Goal: Use online tool/utility: Utilize a website feature to perform a specific function

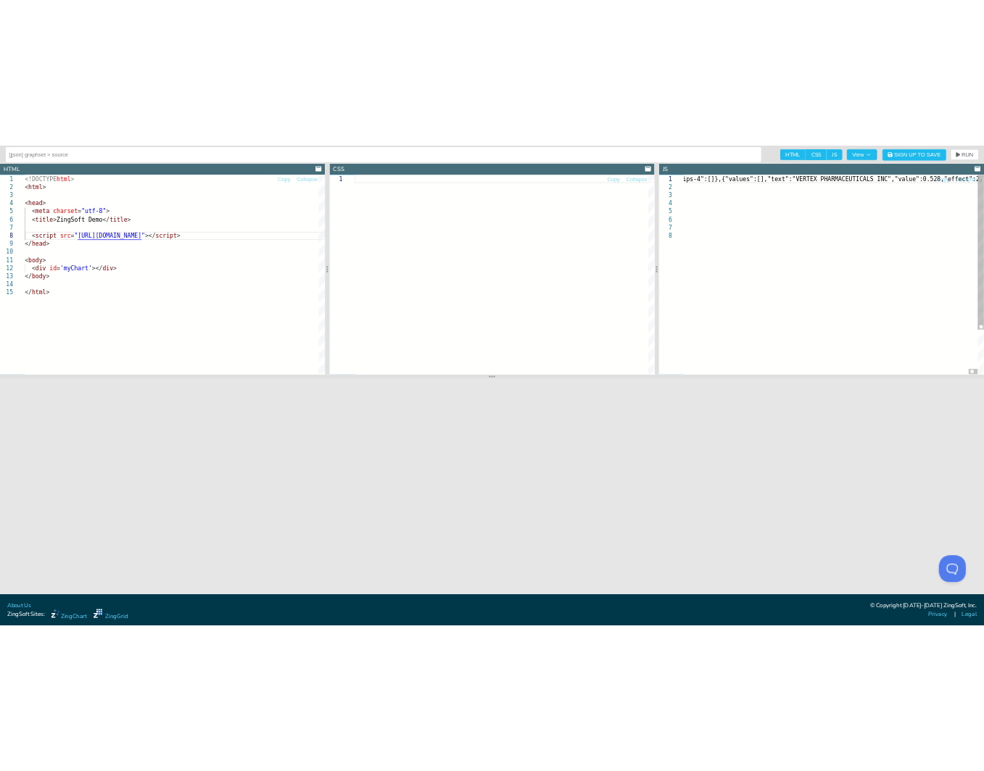
scroll to position [0, 2108]
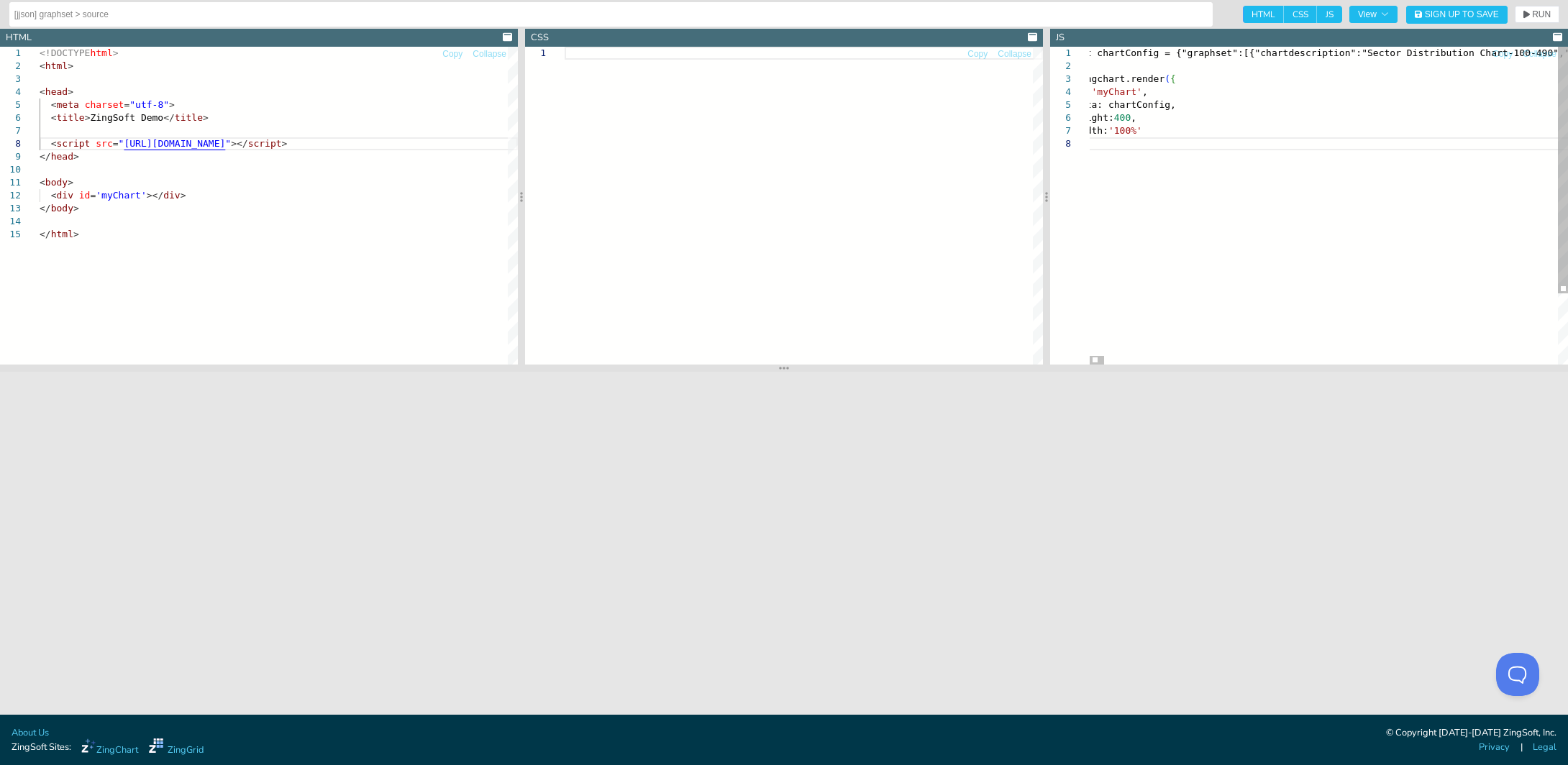
click at [1538, 11] on span "RUN" at bounding box center [1541, 14] width 19 height 9
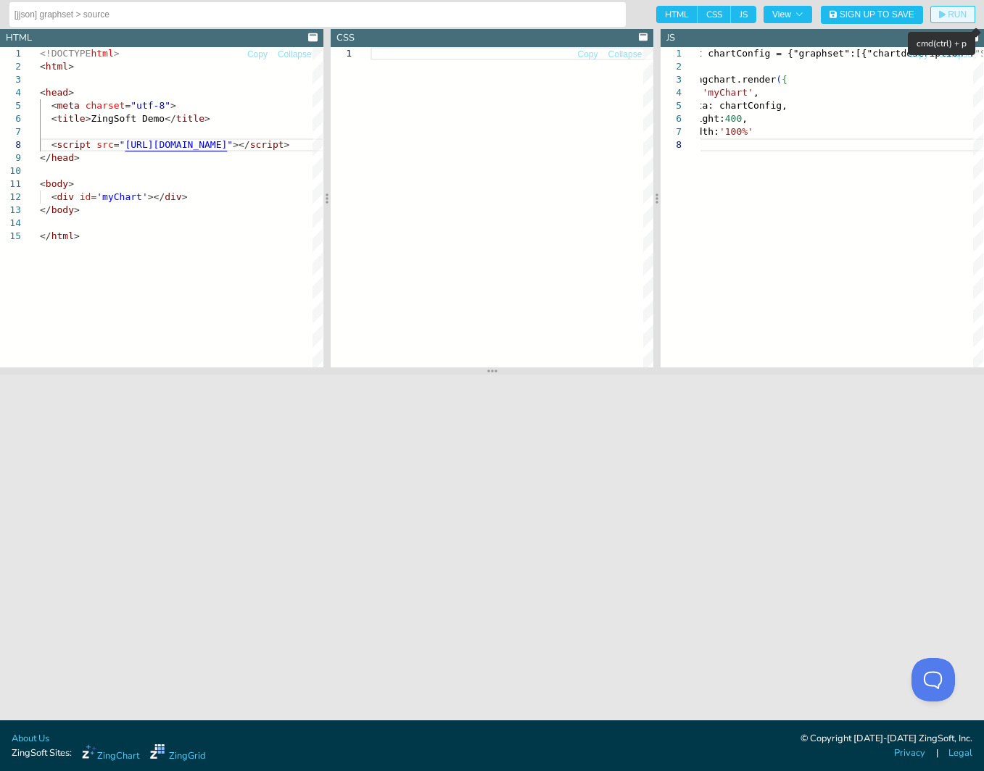
click at [957, 16] on span "RUN" at bounding box center [956, 14] width 19 height 9
type textarea "let chartConfig = {"graphset":[{"chartdescription":"Sector Distribution Chart-1…"
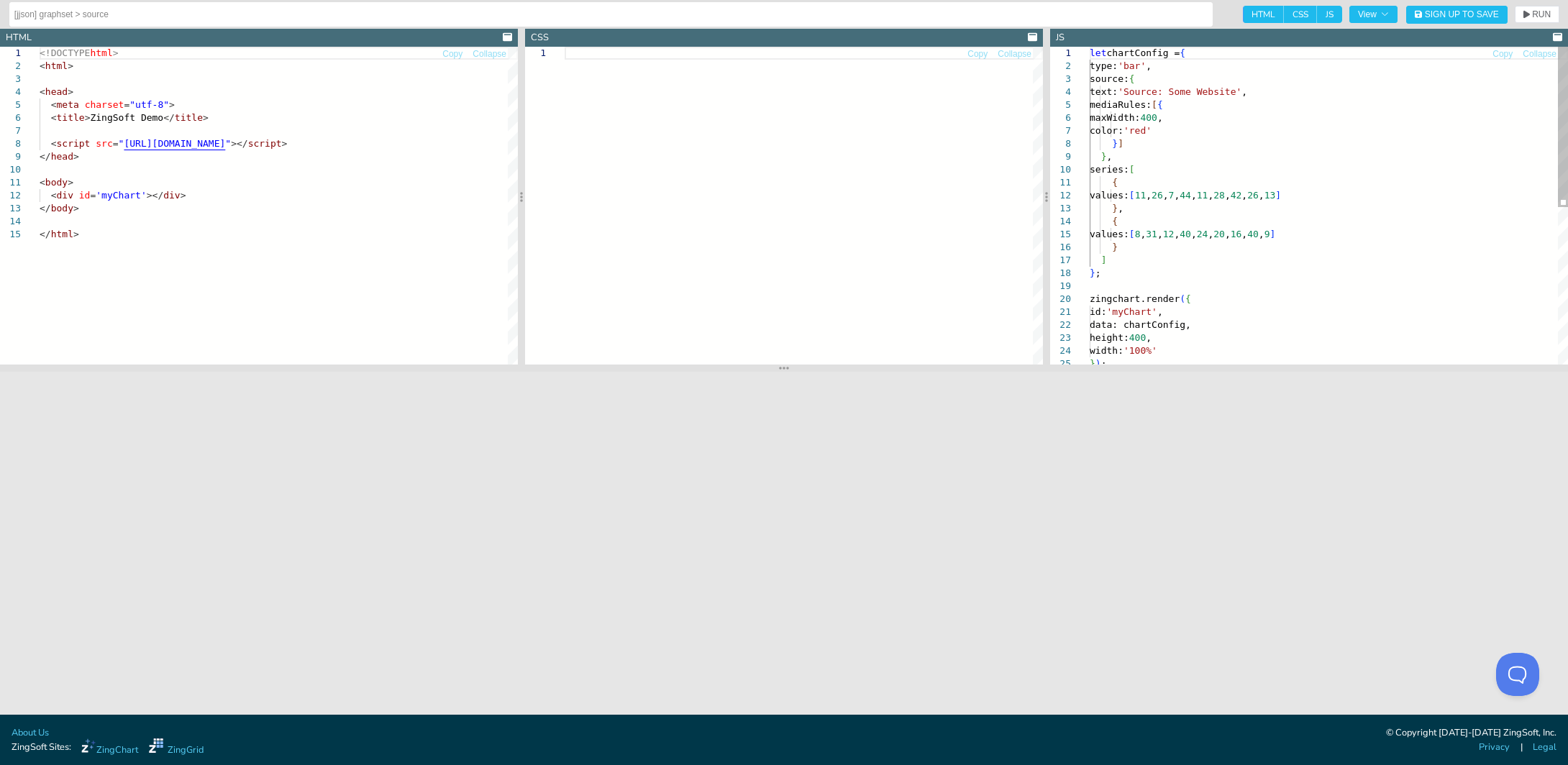
click at [1259, 134] on div "let chartConfig = { type: 'bar' , source: { text: 'Source: Some Website' , medi…" at bounding box center [1329, 361] width 478 height 629
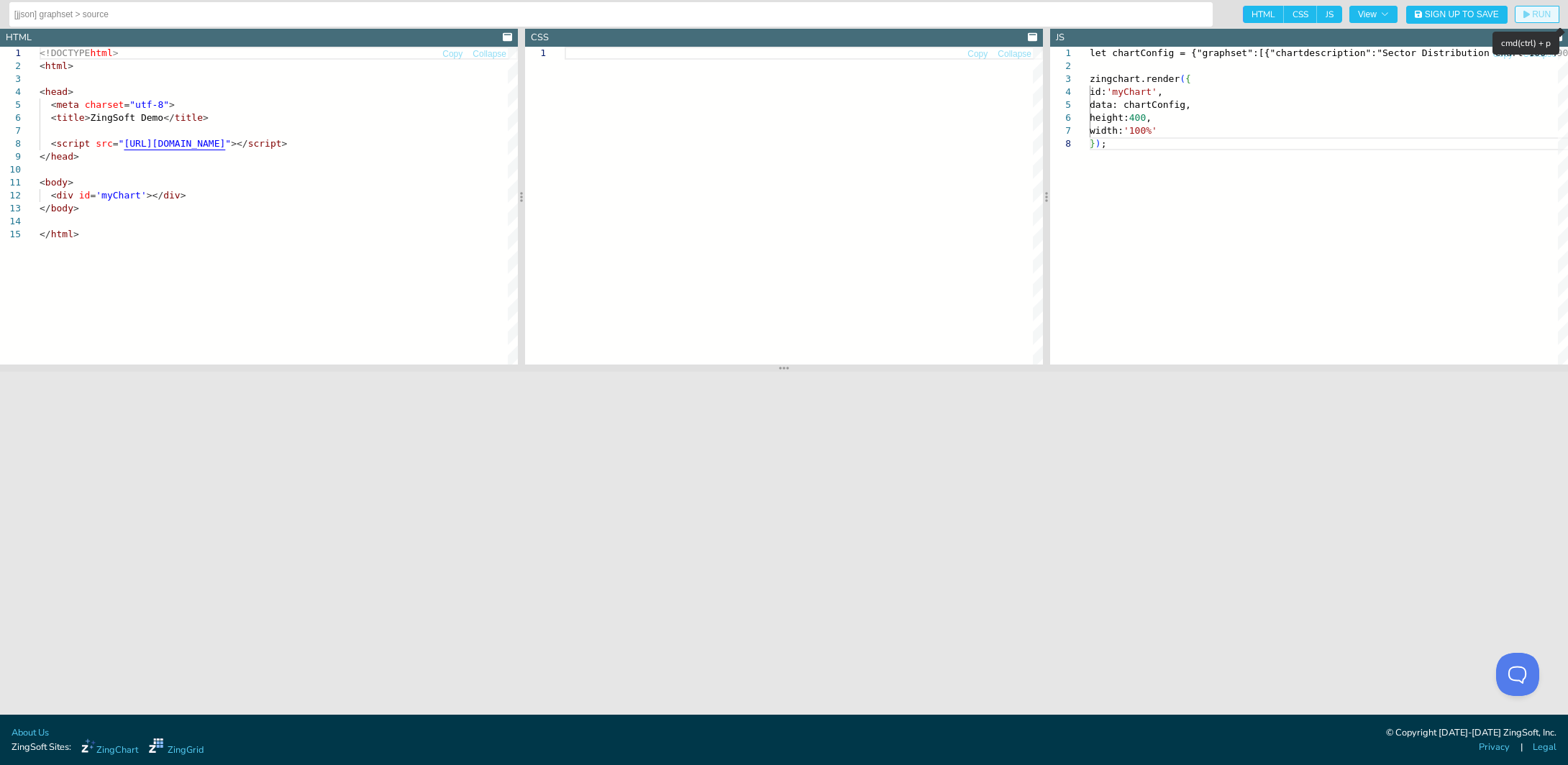
click at [1534, 14] on span "RUN" at bounding box center [1541, 14] width 19 height 9
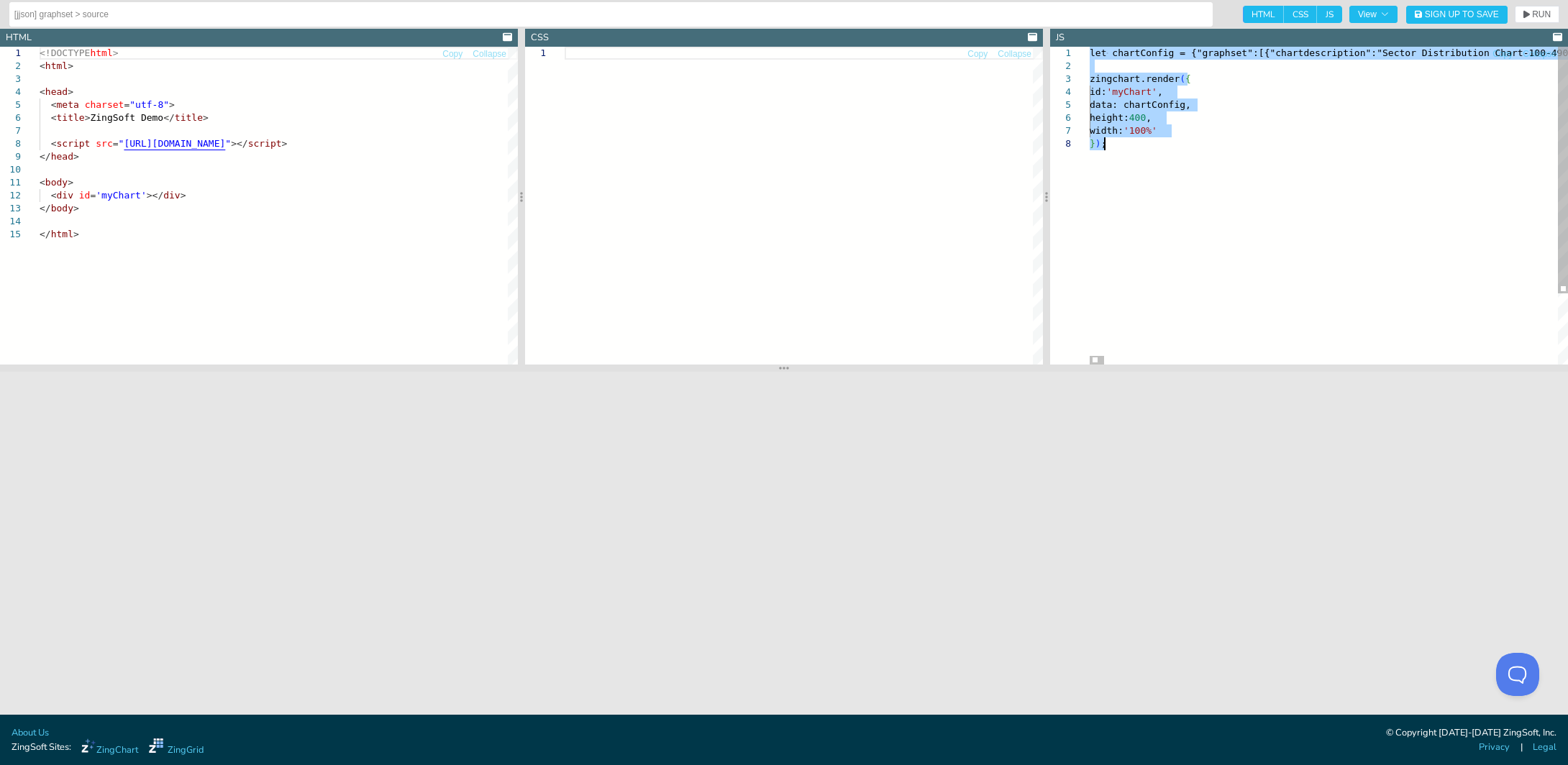
type textarea ",{"id":"BuyLicense","enabled":"none"},{"id":"BugReport","enabled":"none"},{"id"…"
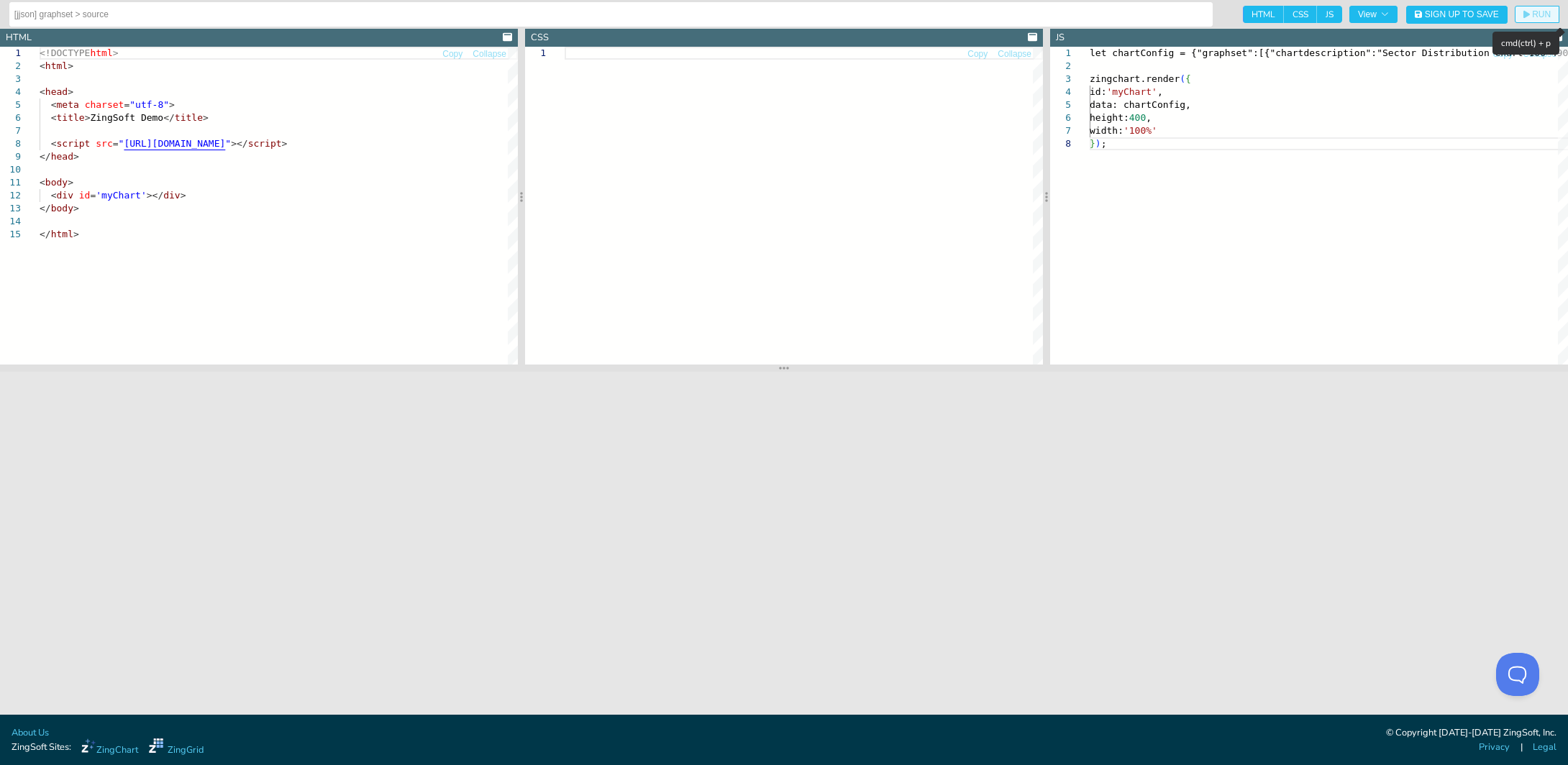
click at [1536, 16] on span "RUN" at bounding box center [1541, 14] width 19 height 9
drag, startPoint x: 367, startPoint y: 180, endPoint x: 373, endPoint y: 168, distance: 13.4
click at [368, 179] on div "<!DOCTYPE html > < html > < head > < meta charset = "utf-8" > < title > ZingSof…" at bounding box center [279, 296] width 478 height 499
type textarea "<!DOCTYPE html> <html> <head> <meta charset="utf-8"> <title>ZingSoft Demo</titl…"
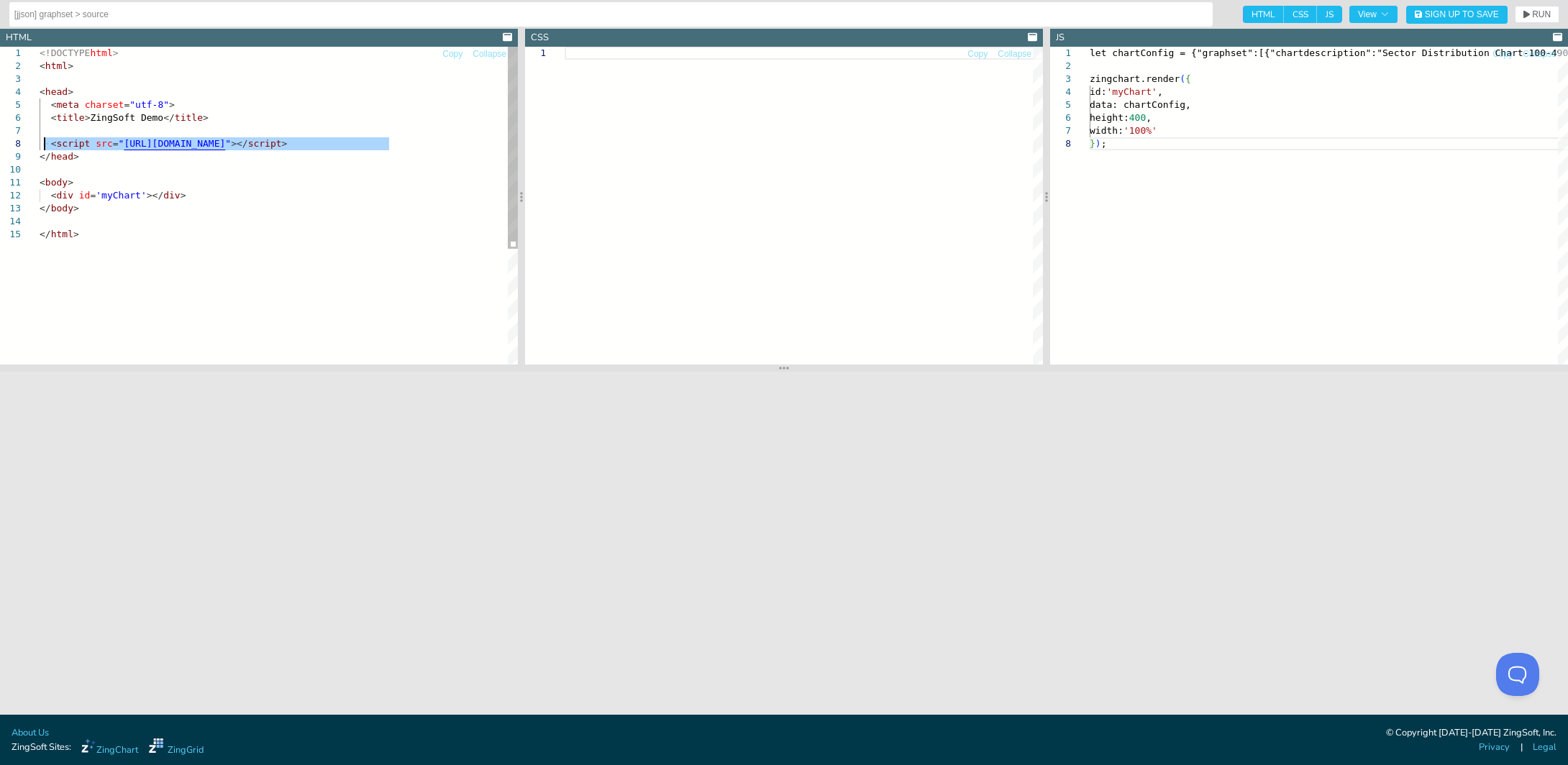
drag, startPoint x: 384, startPoint y: 144, endPoint x: 43, endPoint y: 137, distance: 341.1
click at [43, 137] on div "<!DOCTYPE html > < html > < head > < meta charset = "utf-8" > < title > ZingSof…" at bounding box center [279, 296] width 478 height 499
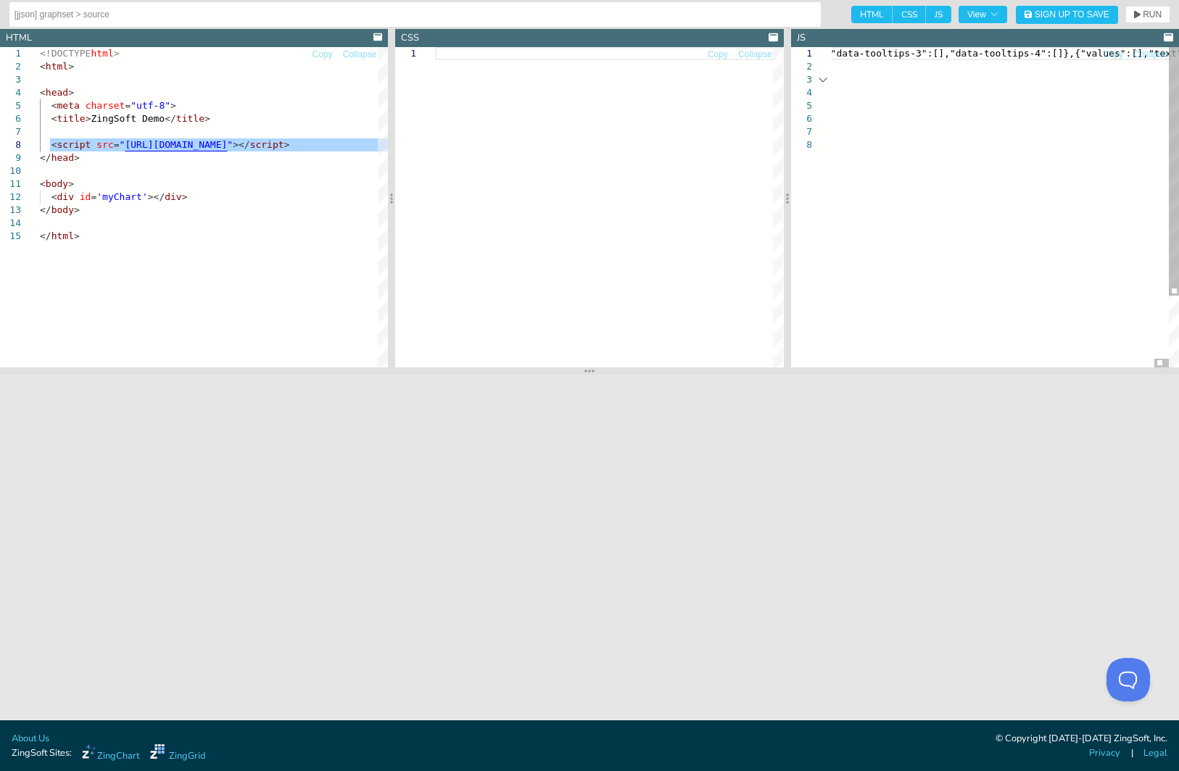
scroll to position [1, 2589]
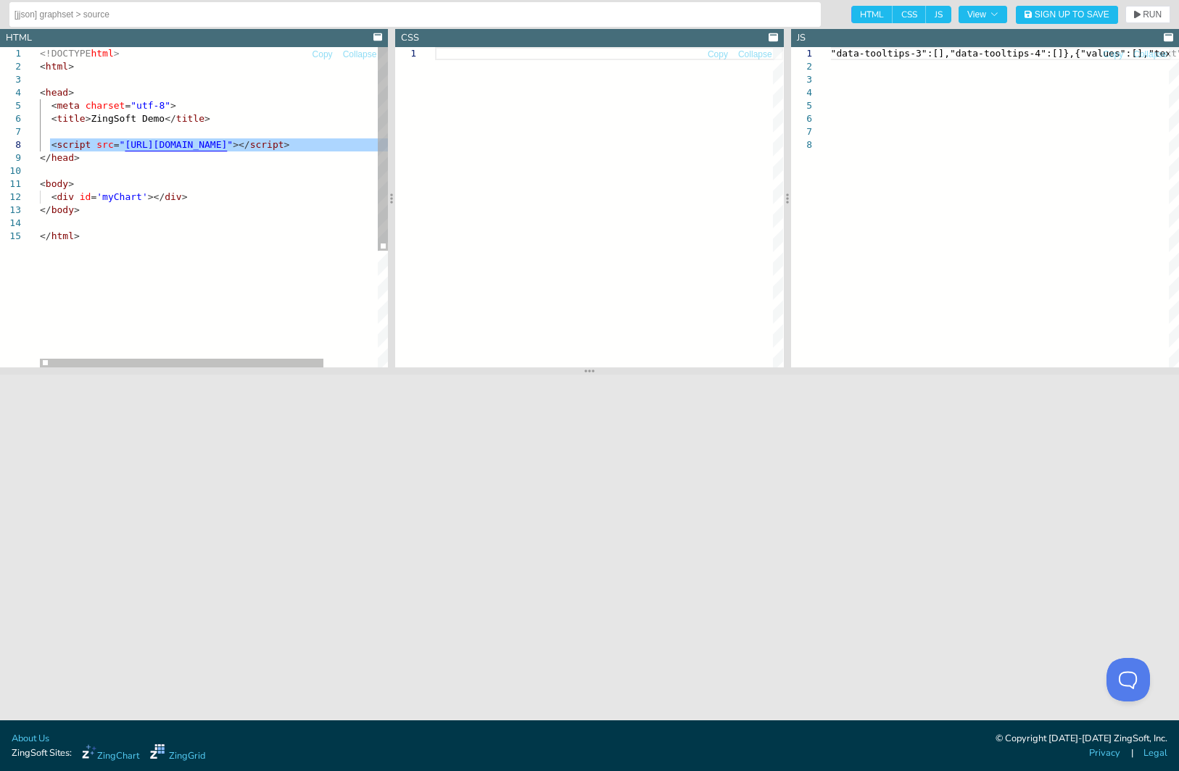
drag, startPoint x: 278, startPoint y: 144, endPoint x: 254, endPoint y: 141, distance: 24.1
click at [254, 141] on div "<!DOCTYPE html > < html > < head > < meta charset = "utf-8" > < title > ZingSof…" at bounding box center [247, 298] width 414 height 503
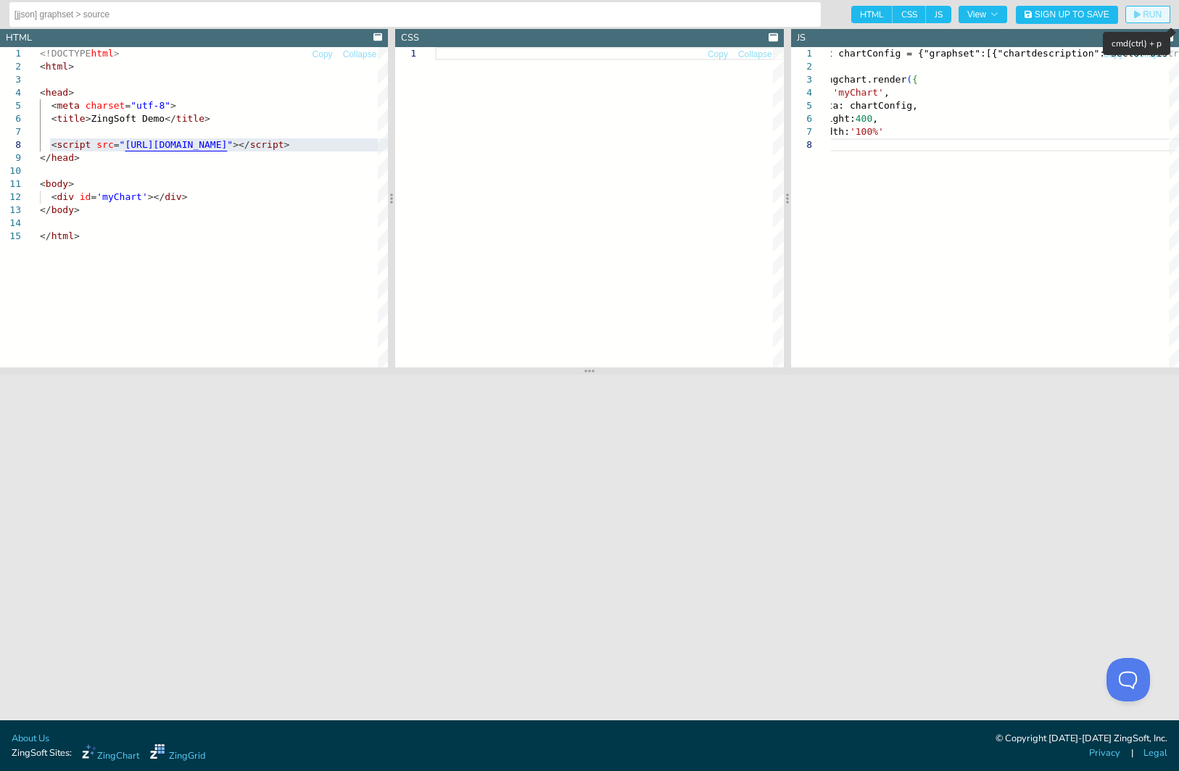
click at [1147, 17] on span "RUN" at bounding box center [1151, 14] width 19 height 9
click at [1147, 14] on span "RUN" at bounding box center [1151, 14] width 19 height 9
type textarea "let chartConfig = {"graphset":[{"chartdescription":"Sector Distribution Chart-1…"
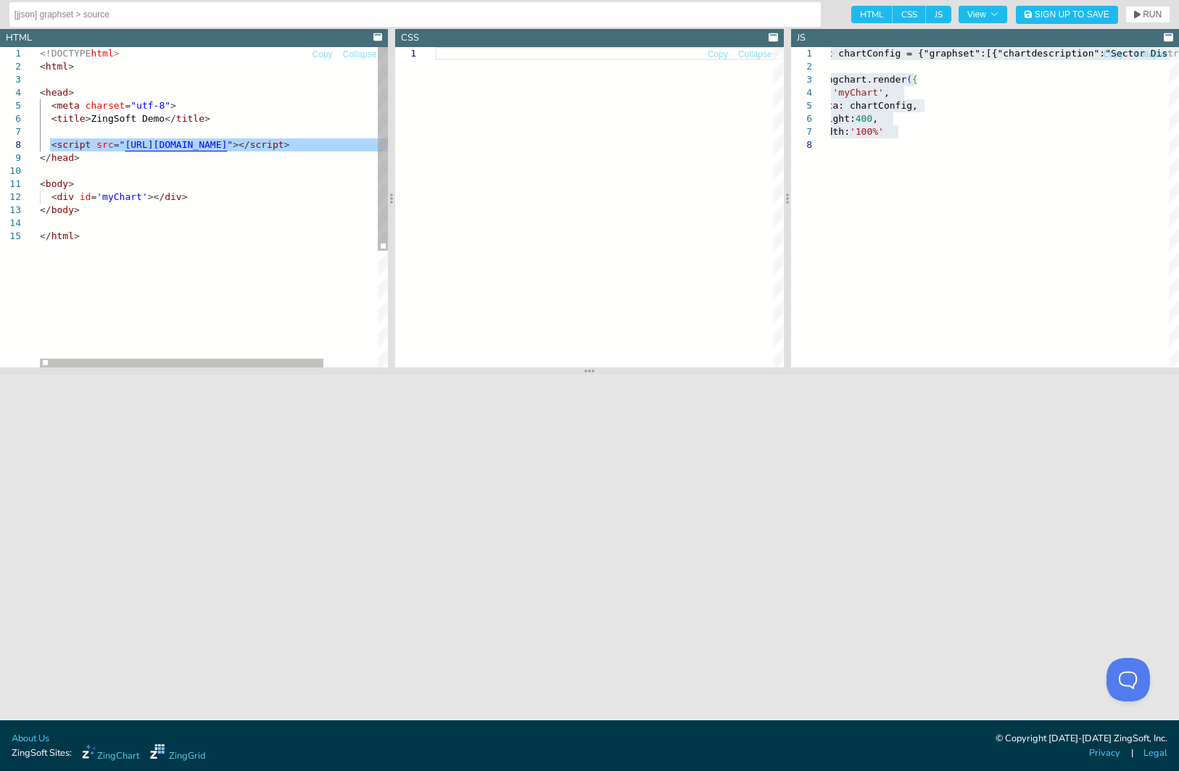
drag, startPoint x: 370, startPoint y: 144, endPoint x: 162, endPoint y: 146, distance: 208.1
click at [162, 146] on div "<!DOCTYPE html > < html > < head > < meta charset = "utf-8" > < title > ZingSof…" at bounding box center [247, 298] width 414 height 503
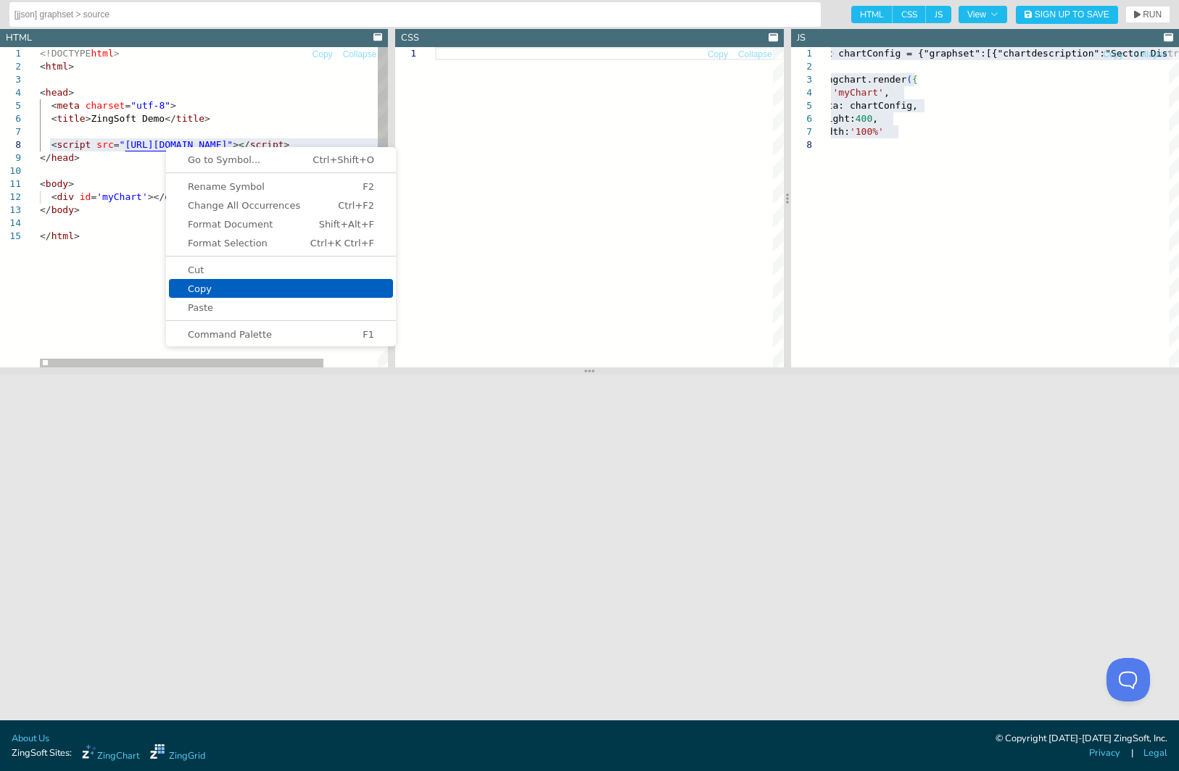
click at [215, 289] on span "Copy" at bounding box center [281, 288] width 224 height 9
